Goal: Download file/media

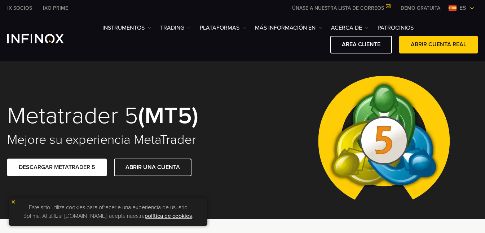
click at [265, 158] on div "Metatrader 5 (MT5) Mejore su experiencia MetaTrader DESCARGAR METATRADER 5 ABRI…" at bounding box center [242, 140] width 485 height 158
click at [239, 89] on div "Metatrader 5 (MT5) Mejore su experiencia MetaTrader DESCARGAR METATRADER 5 ABRI…" at bounding box center [242, 140] width 485 height 158
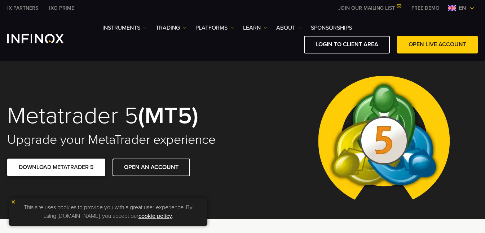
click at [84, 167] on link "DOWNLOAD METATRADER 5" at bounding box center [56, 167] width 98 height 18
click at [63, 168] on link "DOWNLOAD METATRADER 5" at bounding box center [56, 167] width 98 height 18
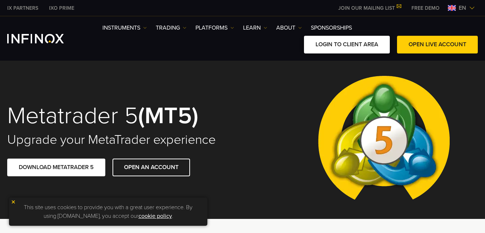
click at [364, 44] on link "LOGIN TO CLIENT AREA" at bounding box center [347, 45] width 86 height 18
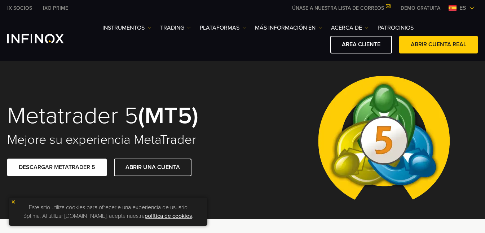
click at [39, 75] on div "Metatrader 5 (MT5) Mejore su experiencia MetaTrader DESCARGAR METATRADER 5 ABRI…" at bounding box center [242, 140] width 485 height 158
